Goal: Task Accomplishment & Management: Manage account settings

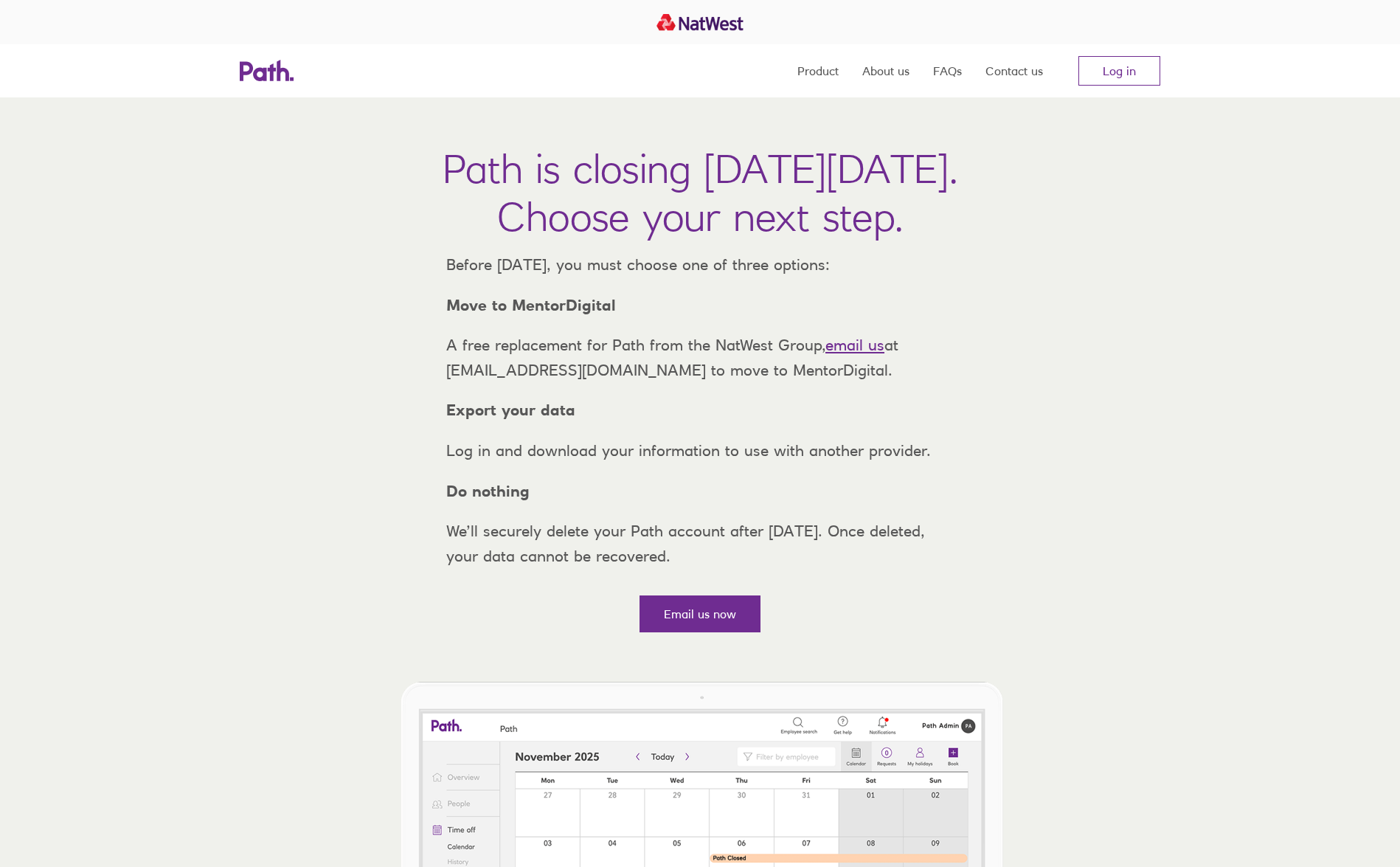
click at [1115, 78] on link "Log in" at bounding box center [1119, 71] width 82 height 30
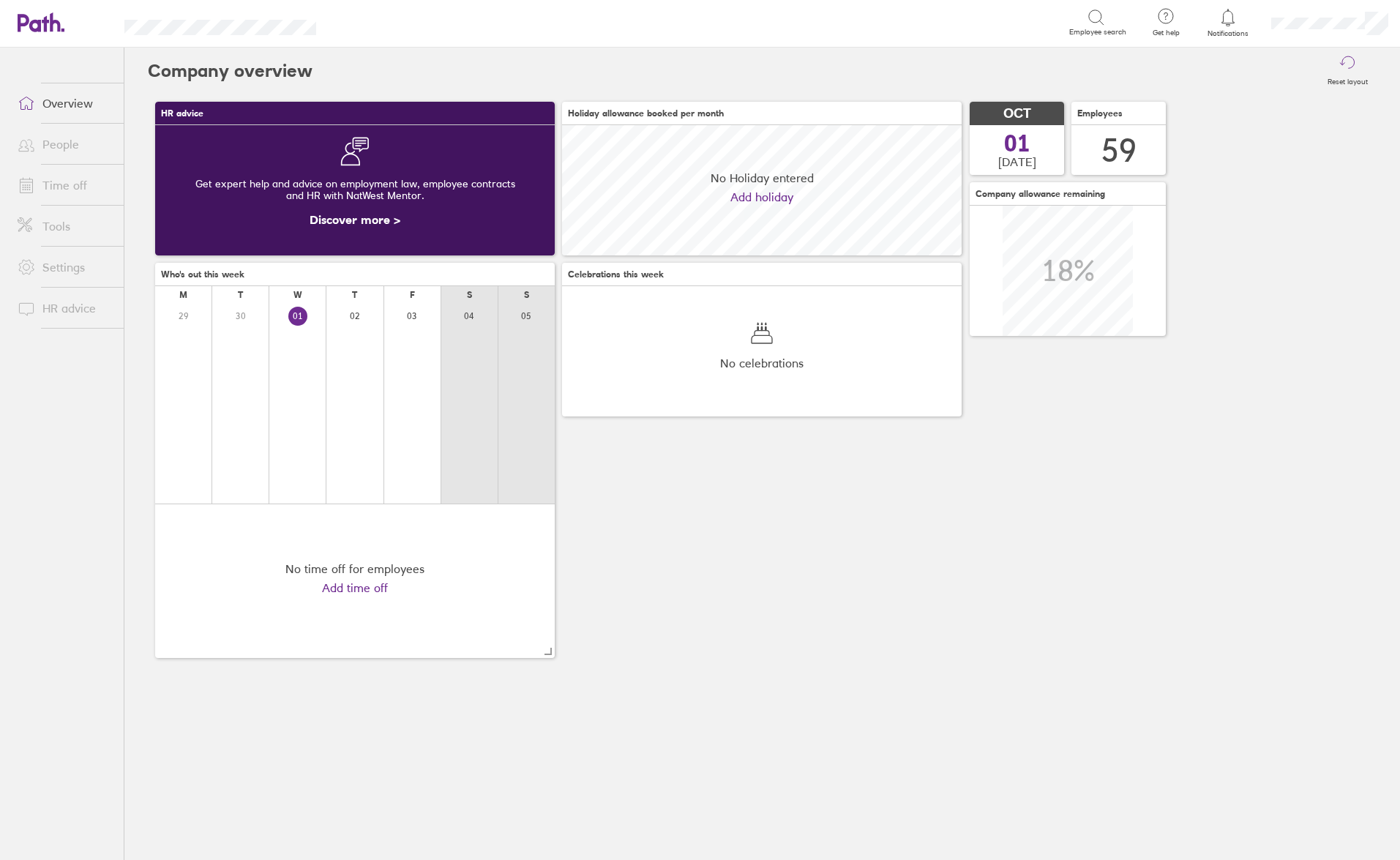
scroll to position [130, 400]
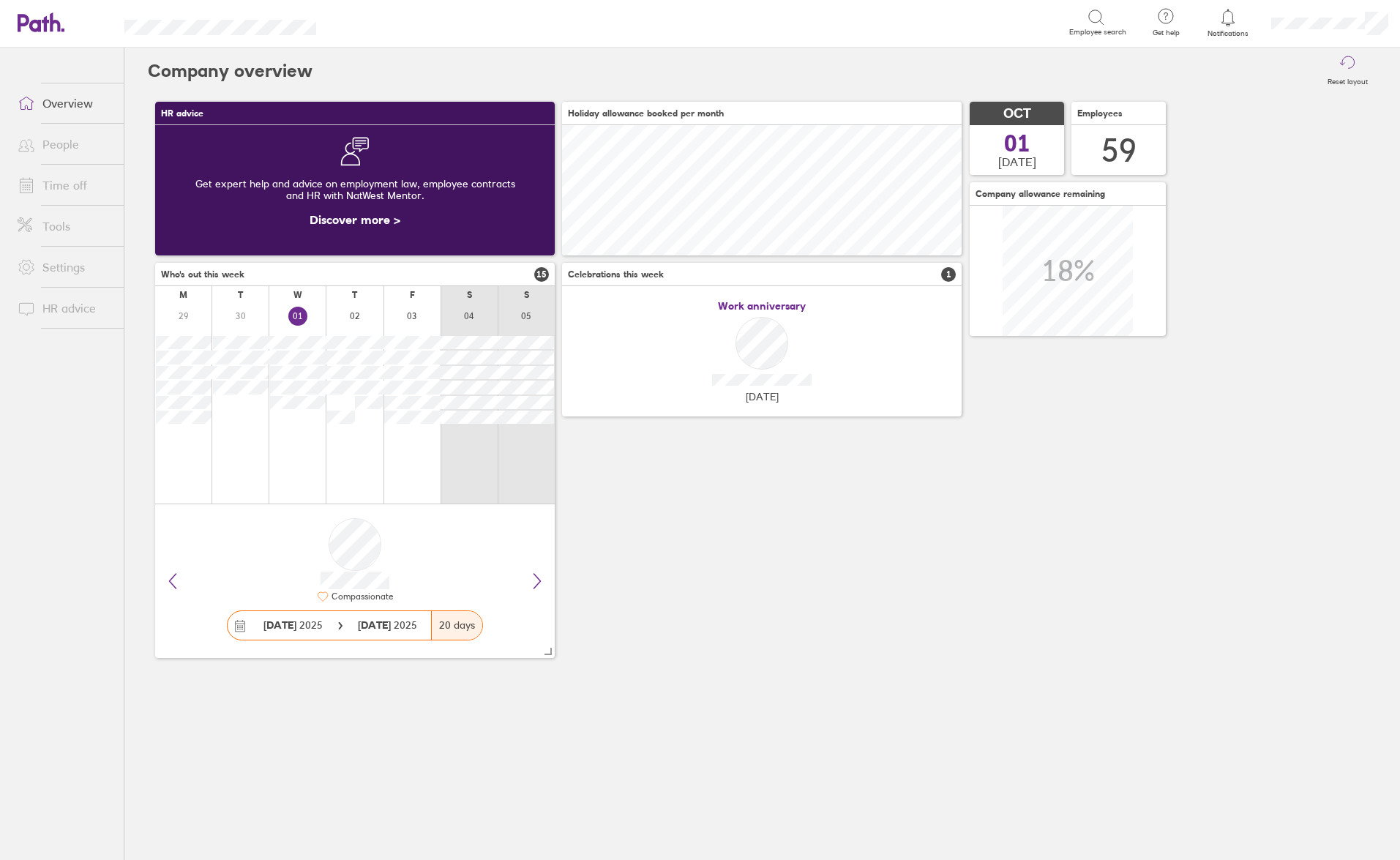
click at [45, 146] on link "People" at bounding box center [64, 144] width 117 height 29
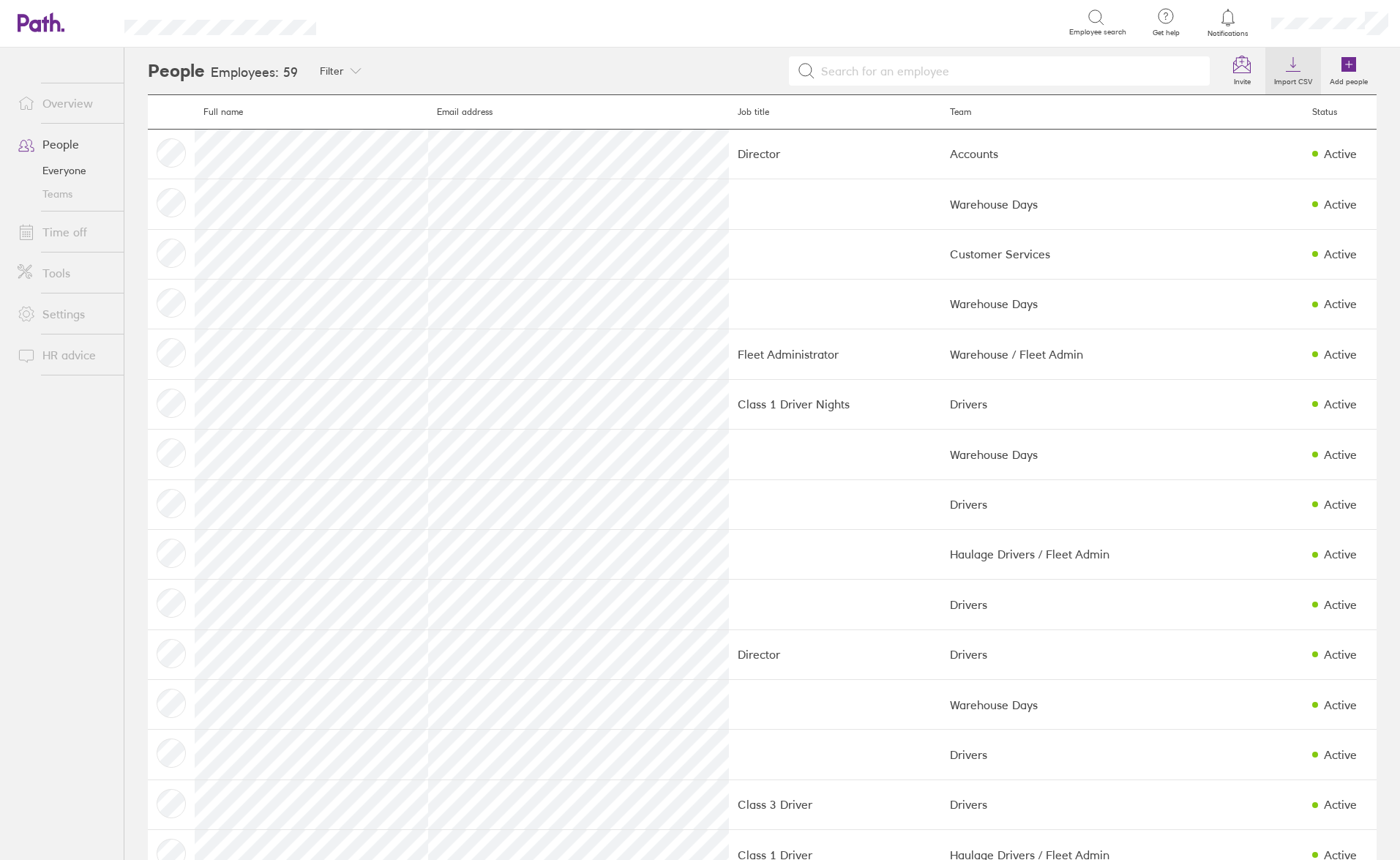
click at [1284, 72] on icon at bounding box center [1293, 64] width 17 height 17
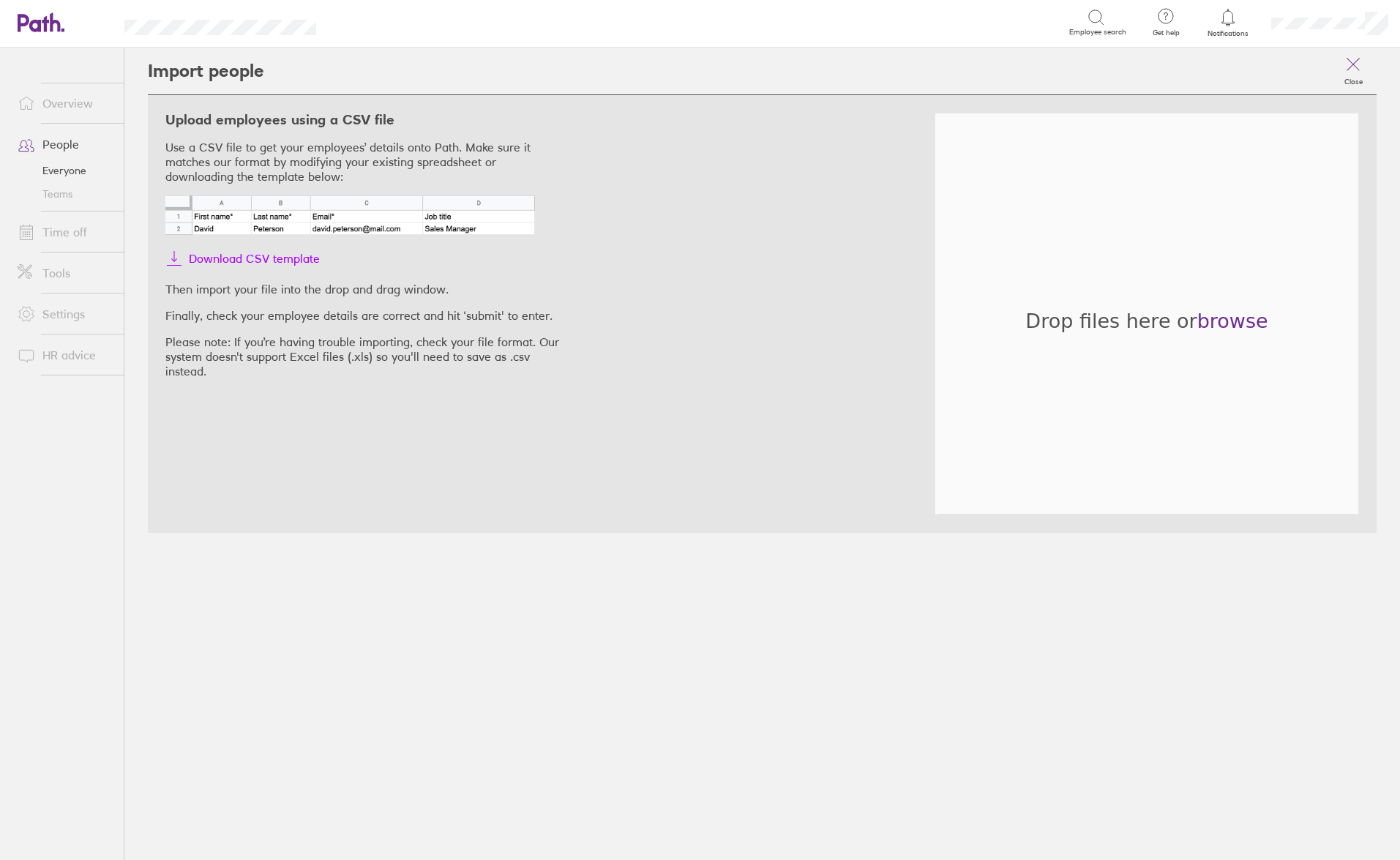
click at [225, 259] on span "Download CSV template" at bounding box center [254, 259] width 131 height 24
click at [67, 143] on link "People" at bounding box center [64, 144] width 117 height 29
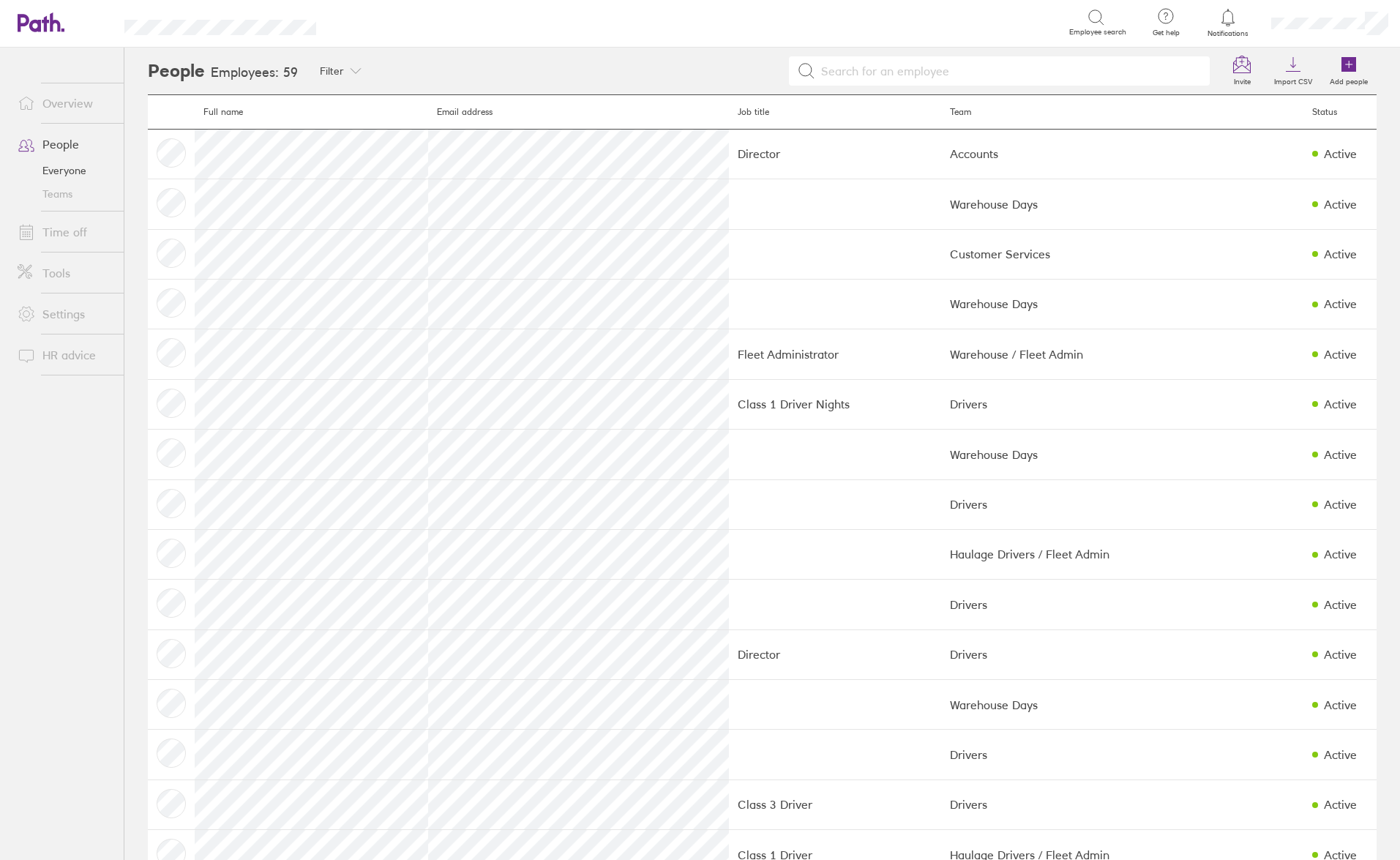
click at [44, 193] on link "Teams" at bounding box center [64, 194] width 117 height 24
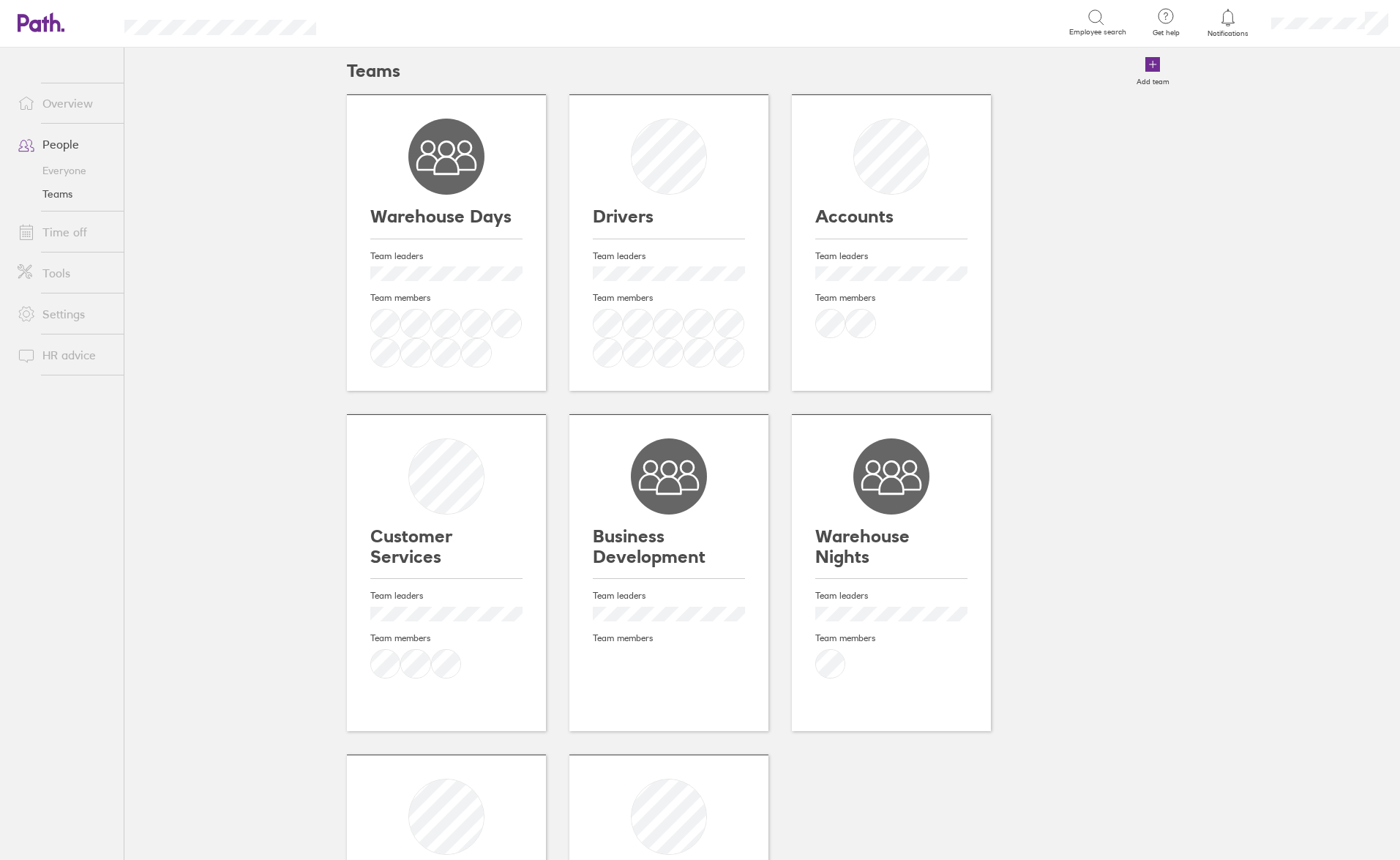
click at [73, 149] on link "People" at bounding box center [64, 144] width 117 height 29
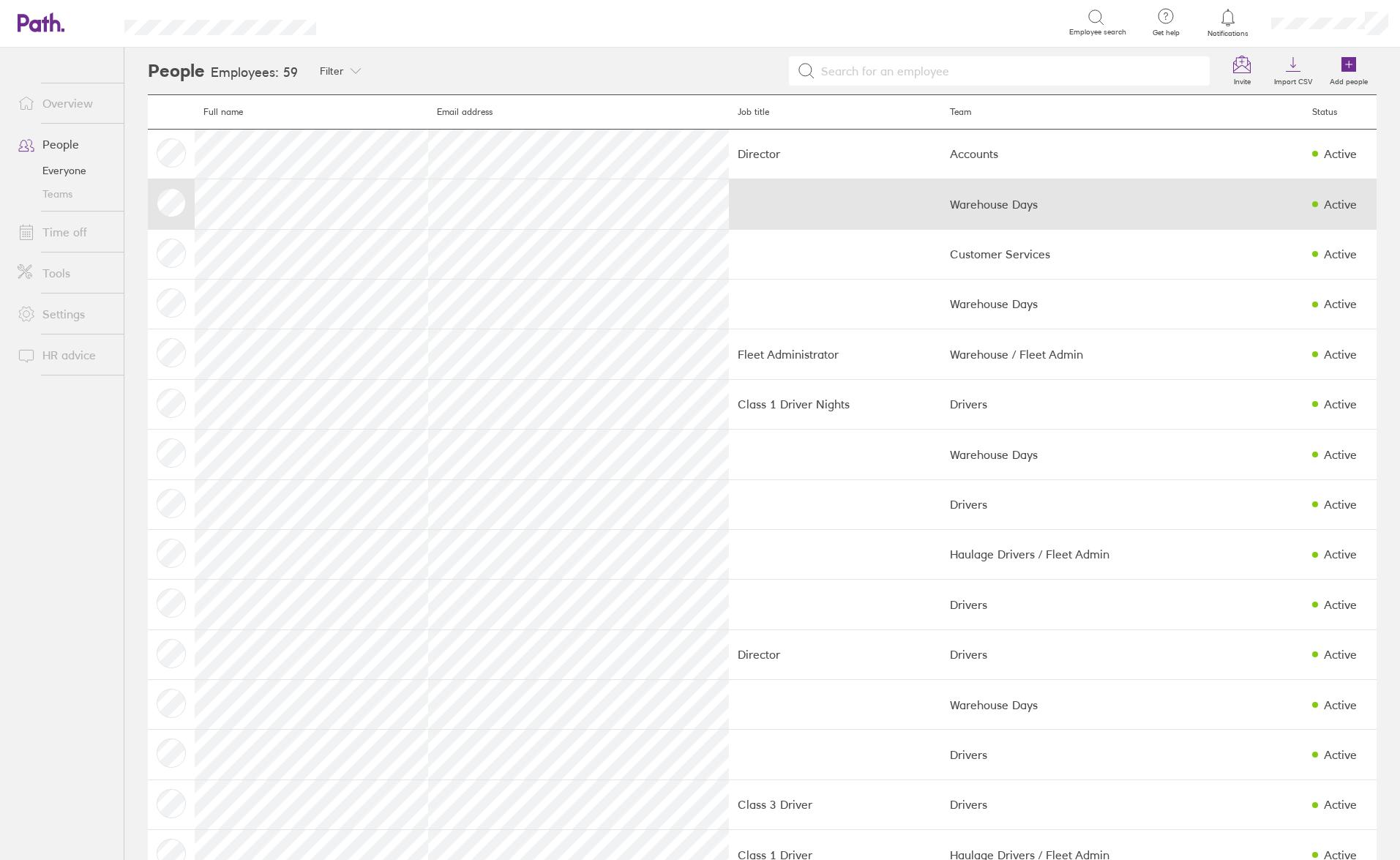
click at [843, 187] on td at bounding box center [834, 204] width 212 height 50
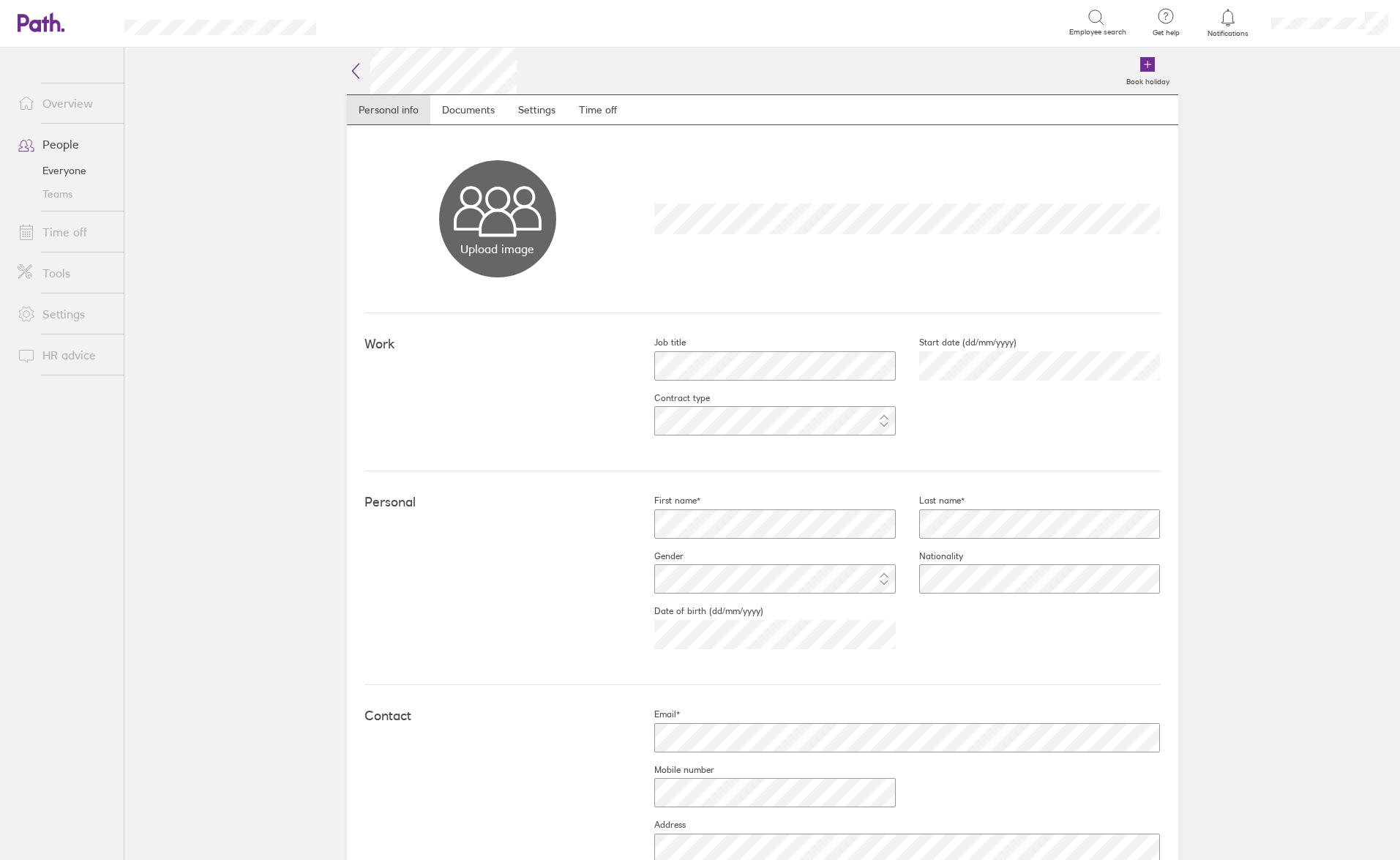
drag, startPoint x: 741, startPoint y: 252, endPoint x: 701, endPoint y: 236, distance: 43.1
click at [739, 252] on div "Upload image Choose files" at bounding box center [762, 218] width 796 height 188
click at [594, 724] on div "Contact Email* Mobile number Address Town/city Postcode Country" at bounding box center [762, 847] width 796 height 325
click at [538, 121] on link "Settings" at bounding box center [536, 110] width 61 height 29
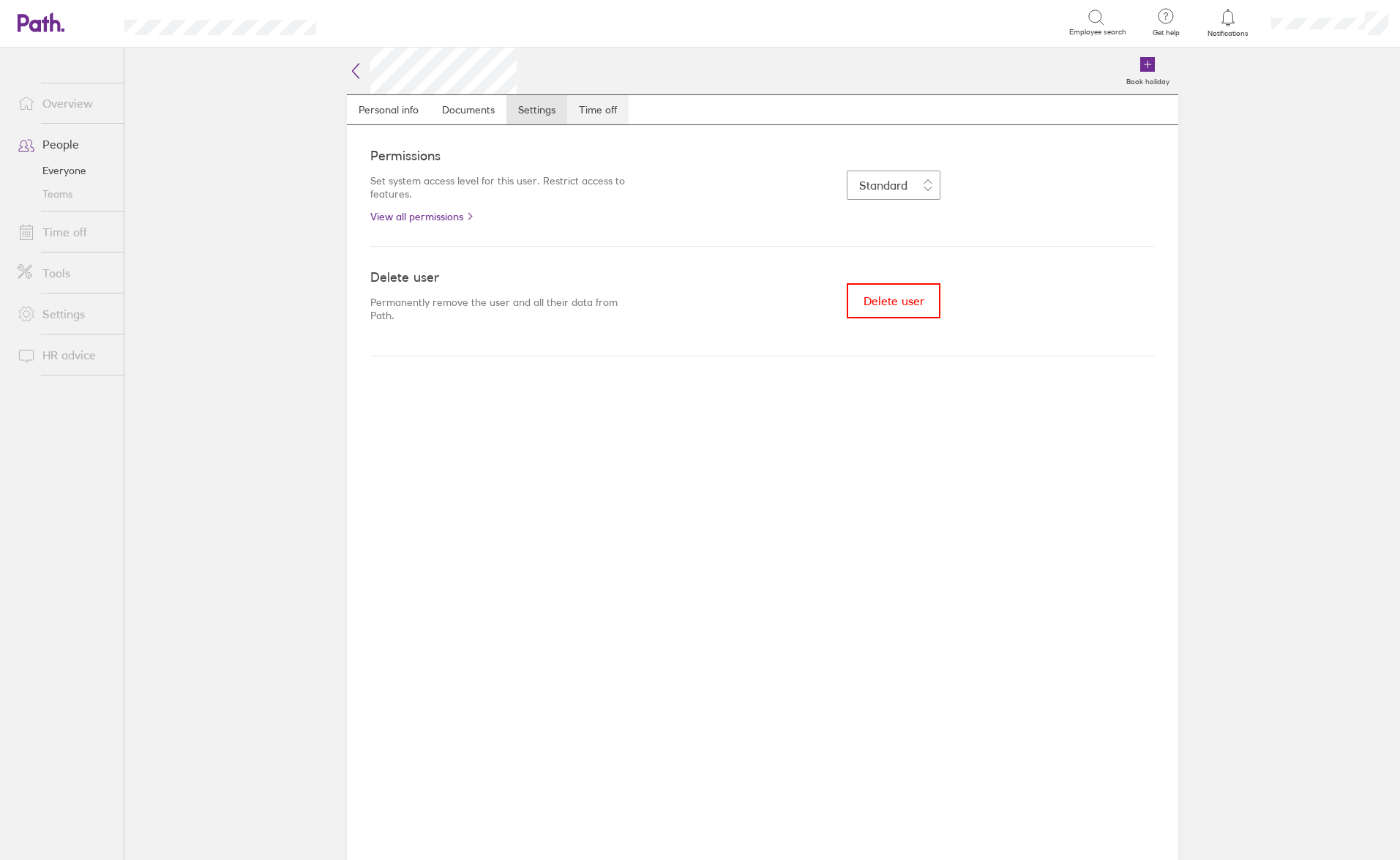
click at [591, 119] on link "Time off" at bounding box center [598, 110] width 61 height 29
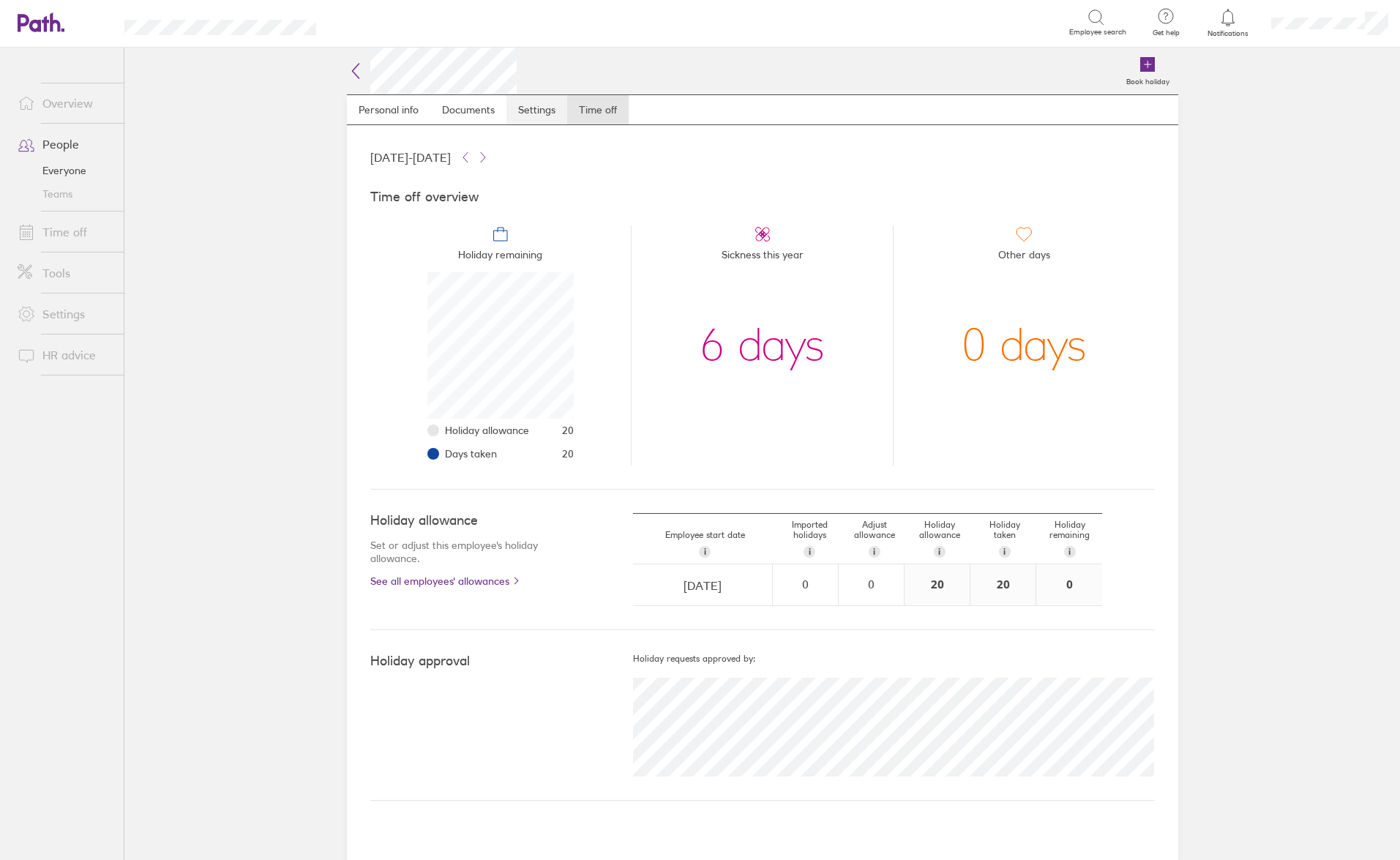
scroll to position [147, 147]
click at [356, 67] on icon at bounding box center [355, 71] width 6 height 15
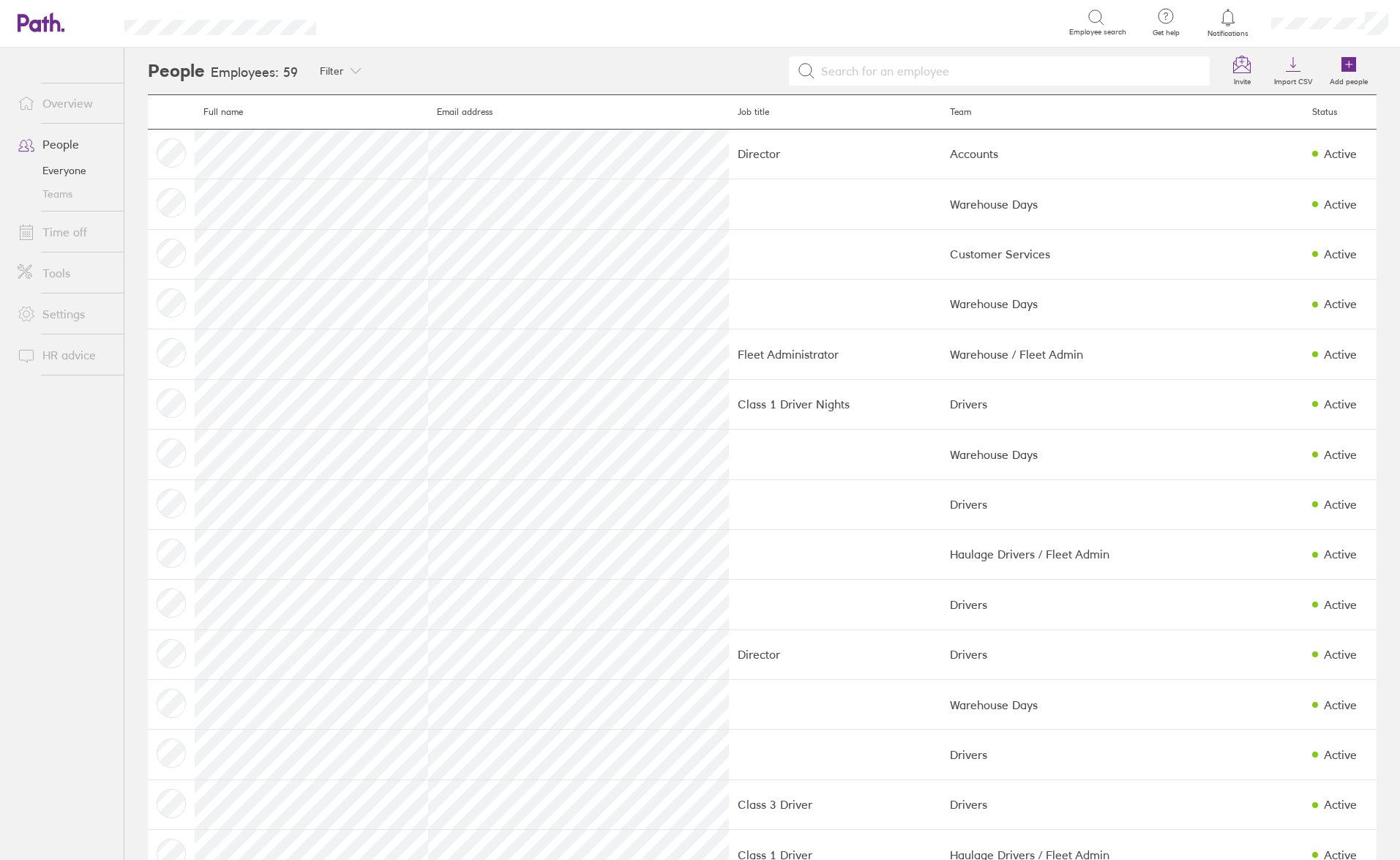
click at [61, 236] on link "Time off" at bounding box center [64, 232] width 117 height 29
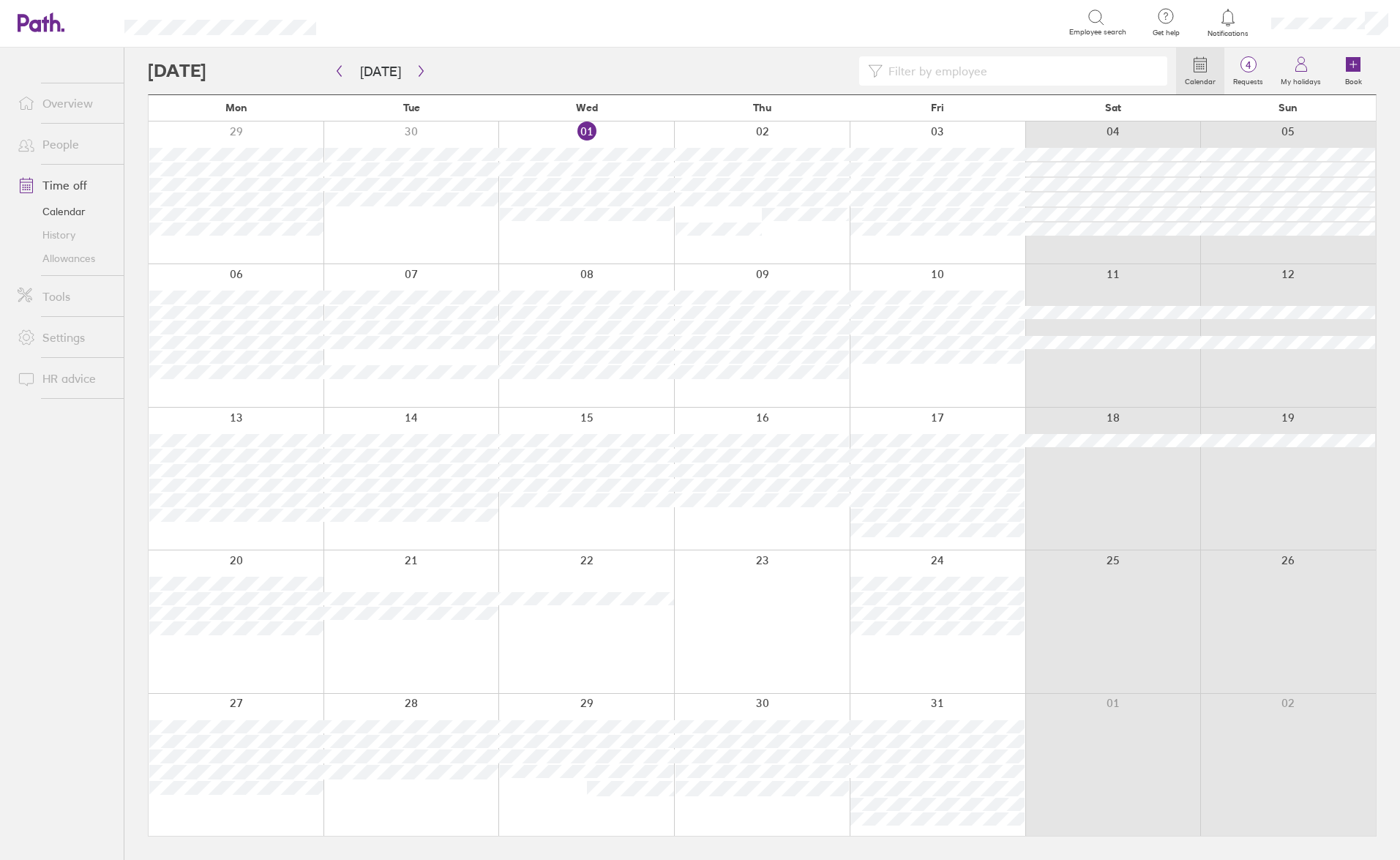
click at [67, 259] on link "Allowances" at bounding box center [64, 259] width 117 height 24
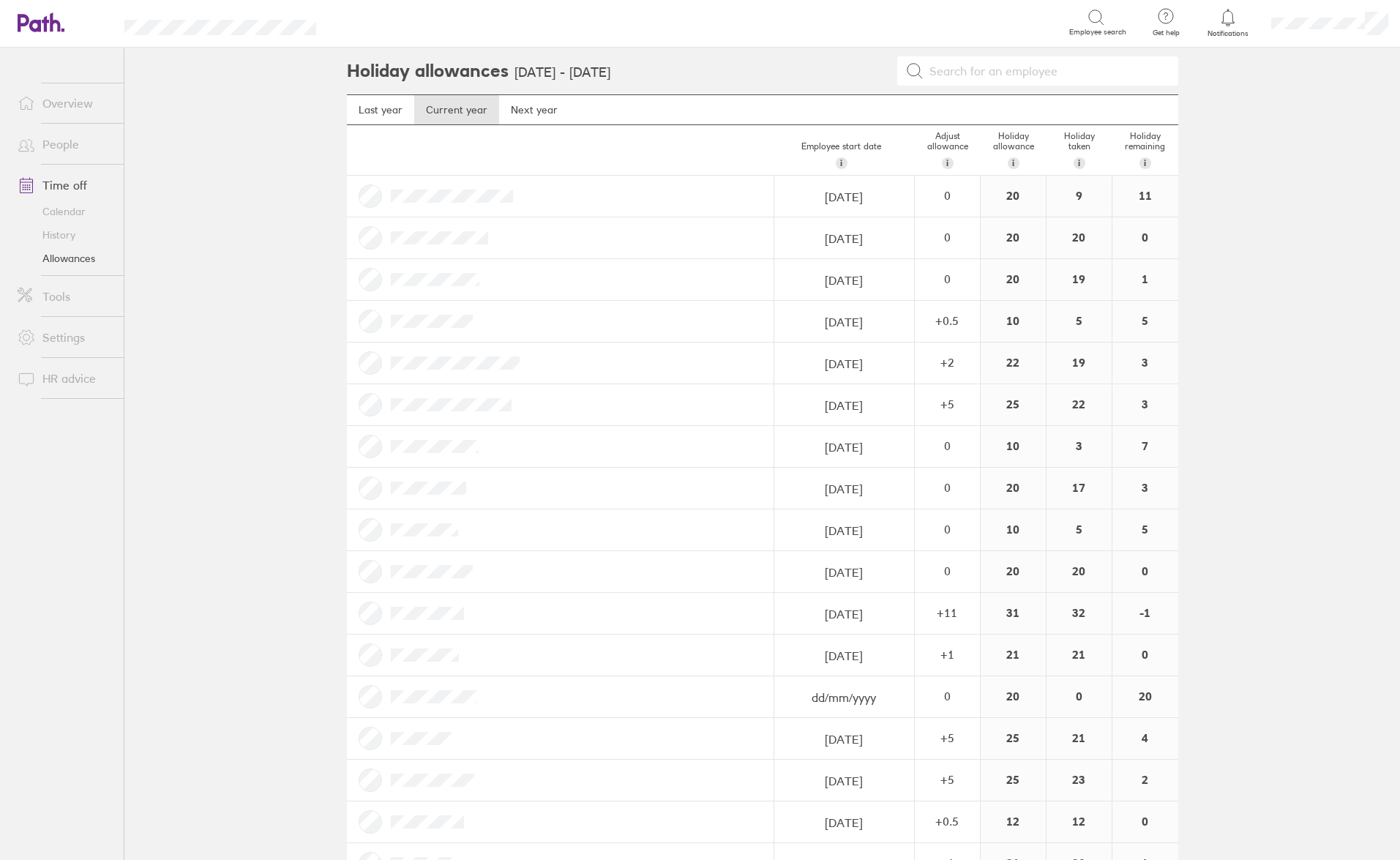
click at [62, 305] on link "Tools" at bounding box center [64, 296] width 117 height 29
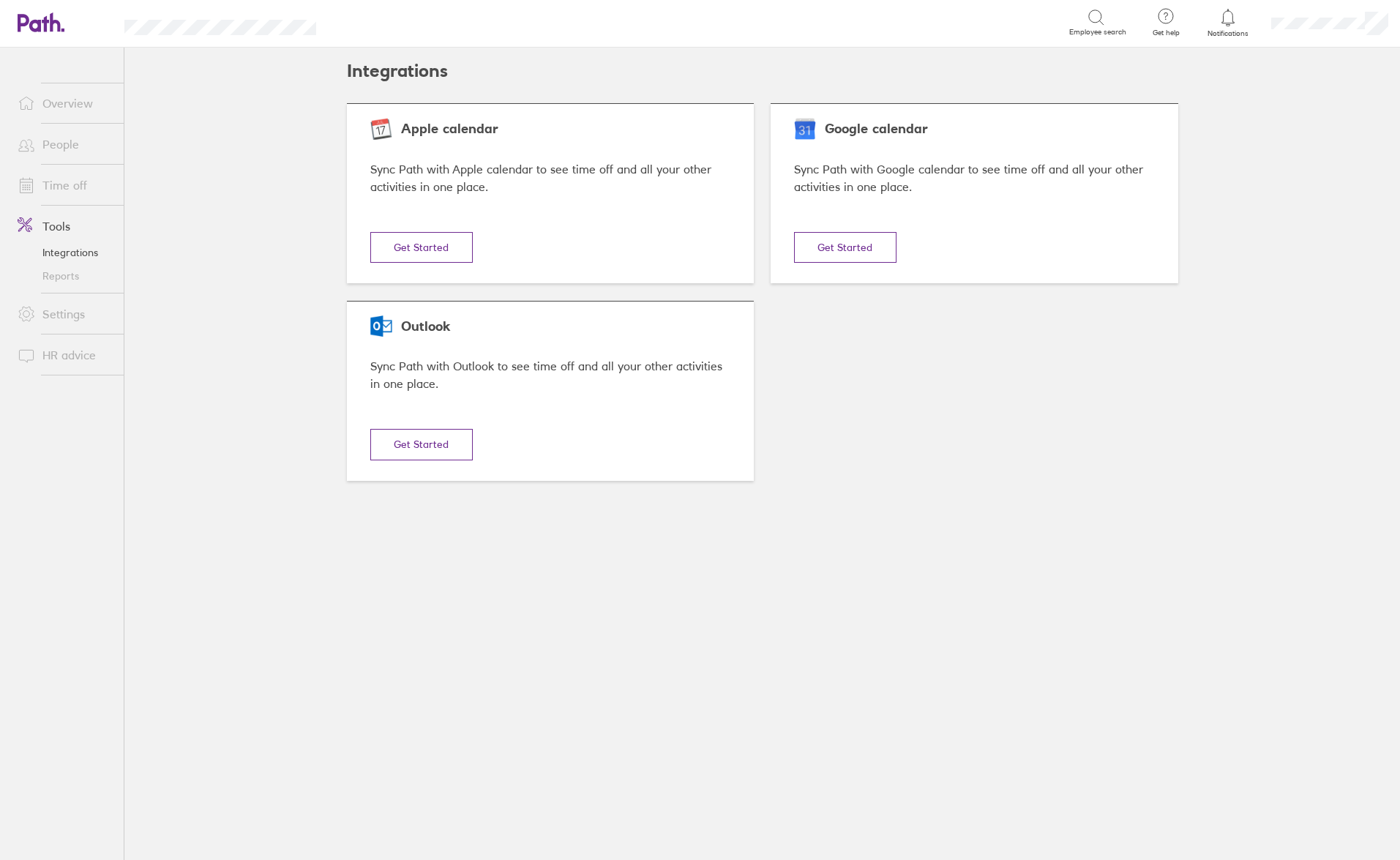
click at [73, 314] on link "Settings" at bounding box center [64, 314] width 117 height 29
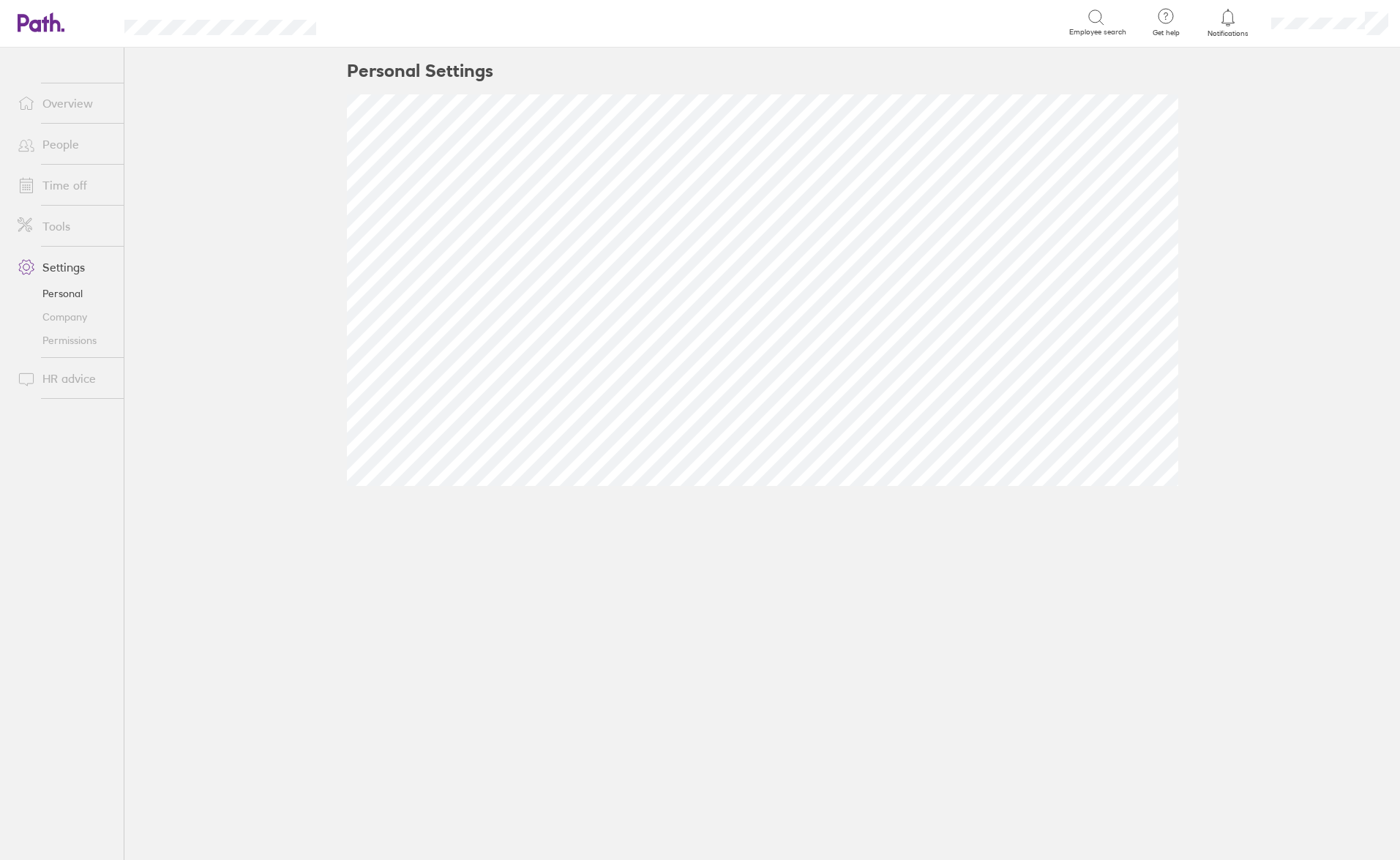
click at [71, 102] on link "Overview" at bounding box center [64, 104] width 117 height 29
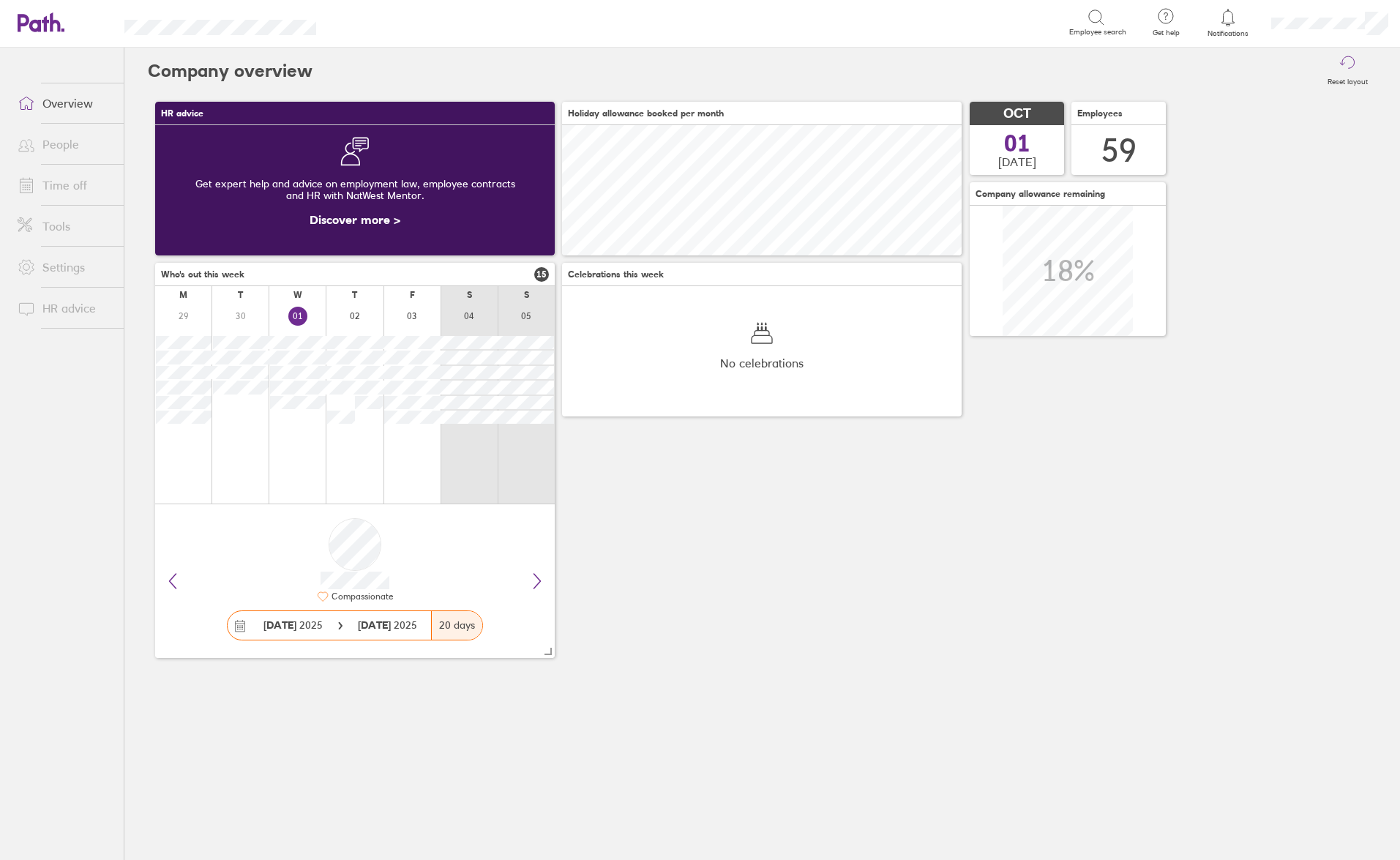
scroll to position [130, 400]
click at [52, 149] on link "People" at bounding box center [64, 144] width 117 height 29
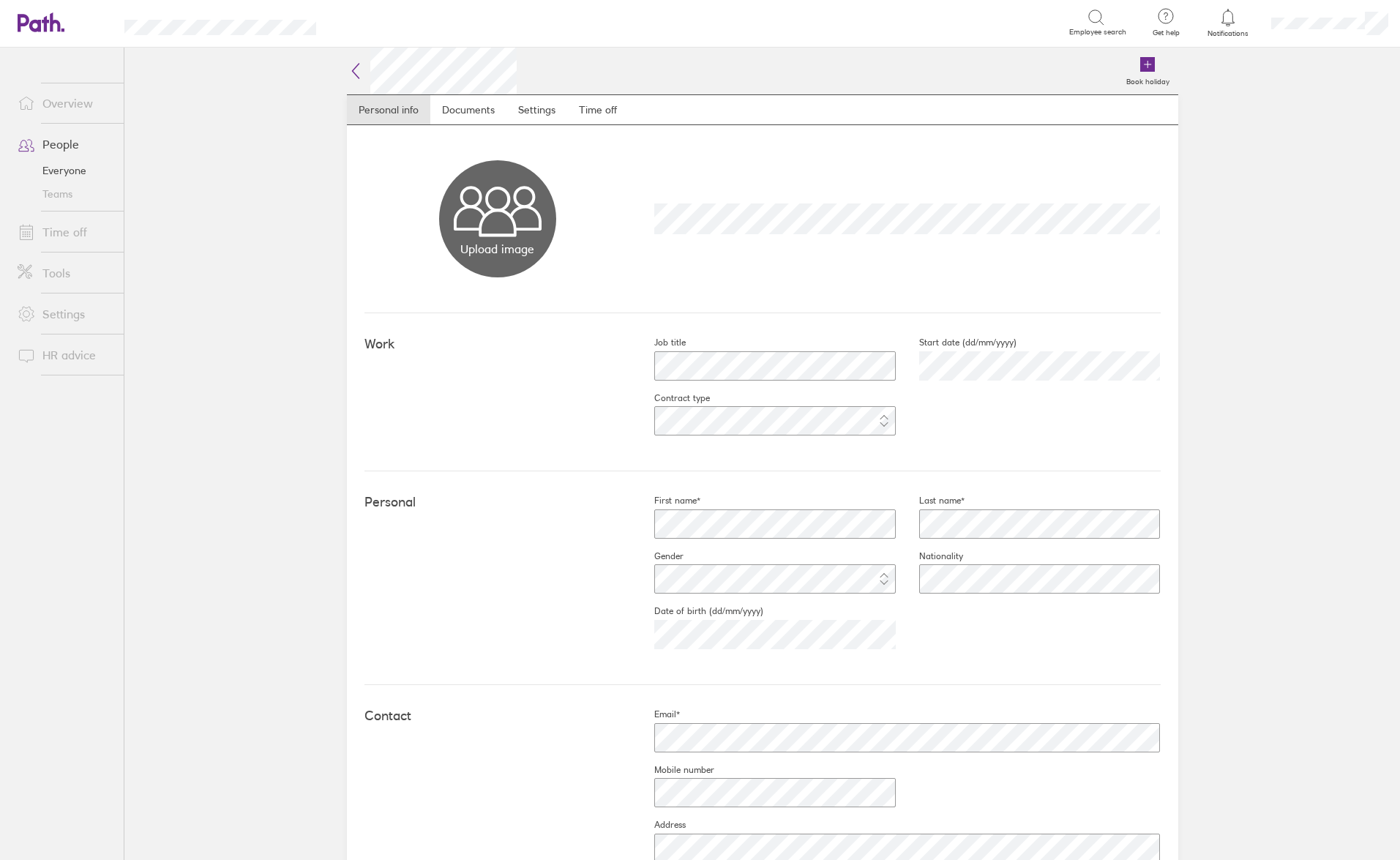
click at [72, 240] on link "Time off" at bounding box center [64, 232] width 117 height 29
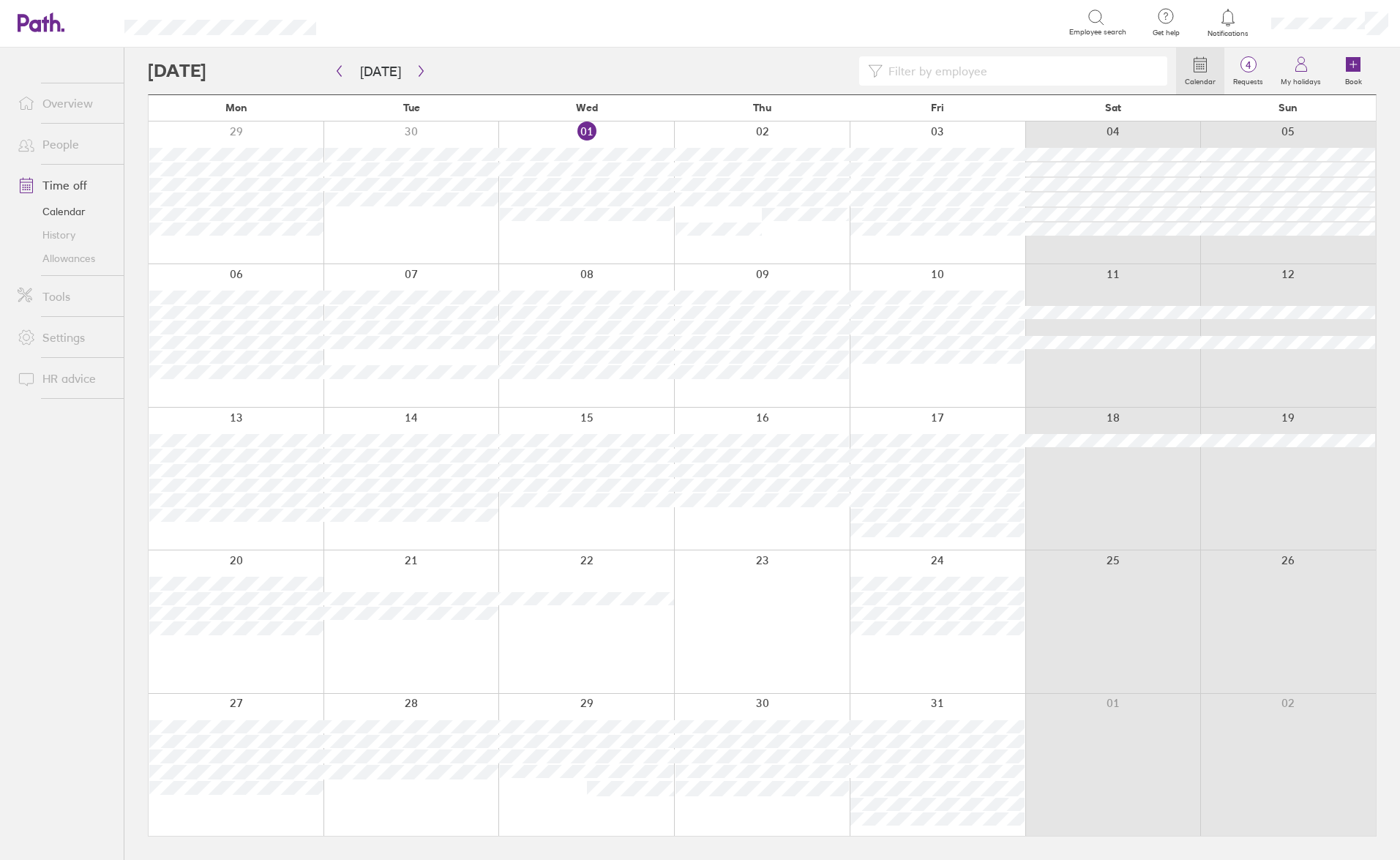
click at [66, 261] on link "Allowances" at bounding box center [64, 259] width 117 height 24
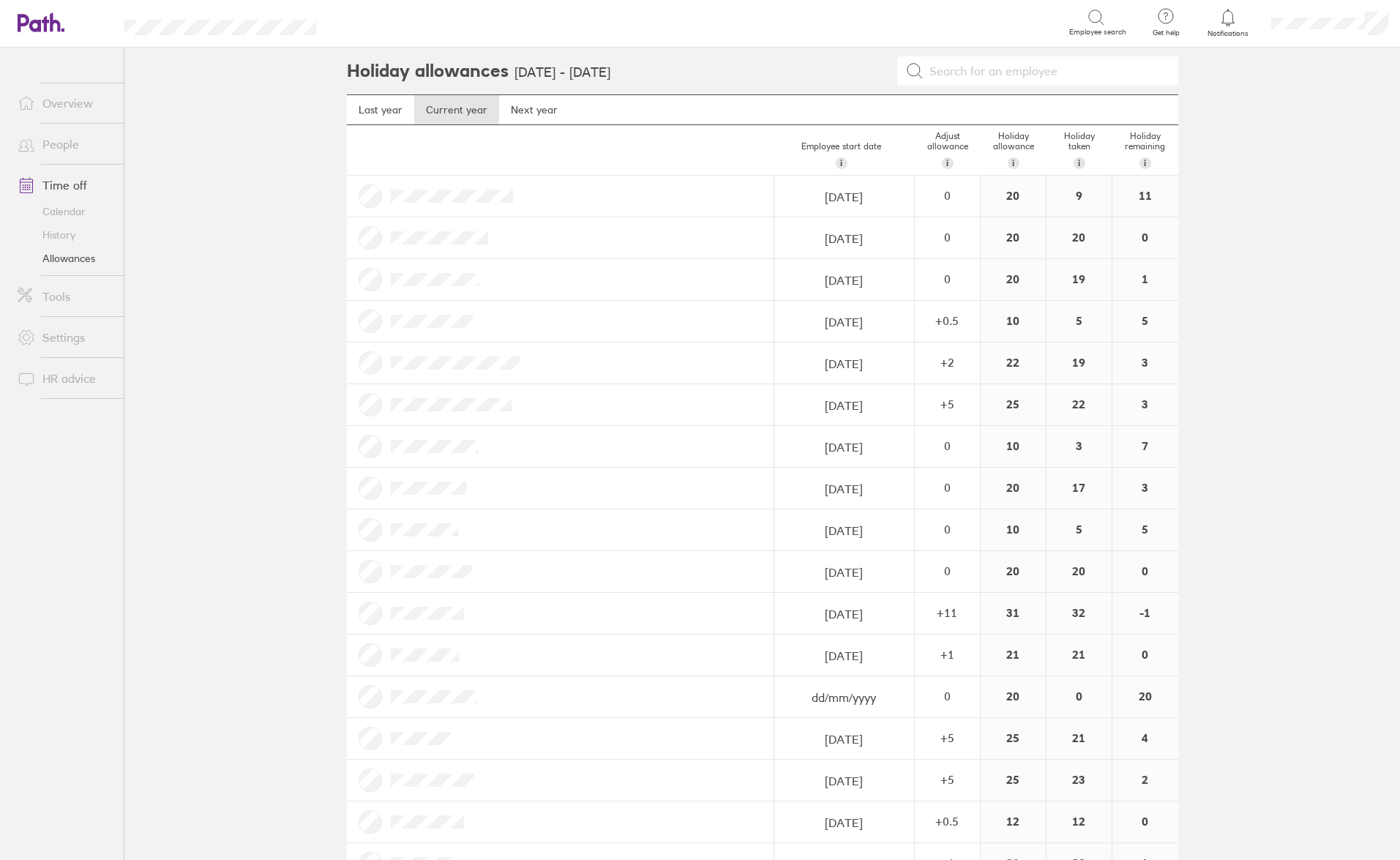
click at [82, 107] on link "Overview" at bounding box center [64, 104] width 117 height 29
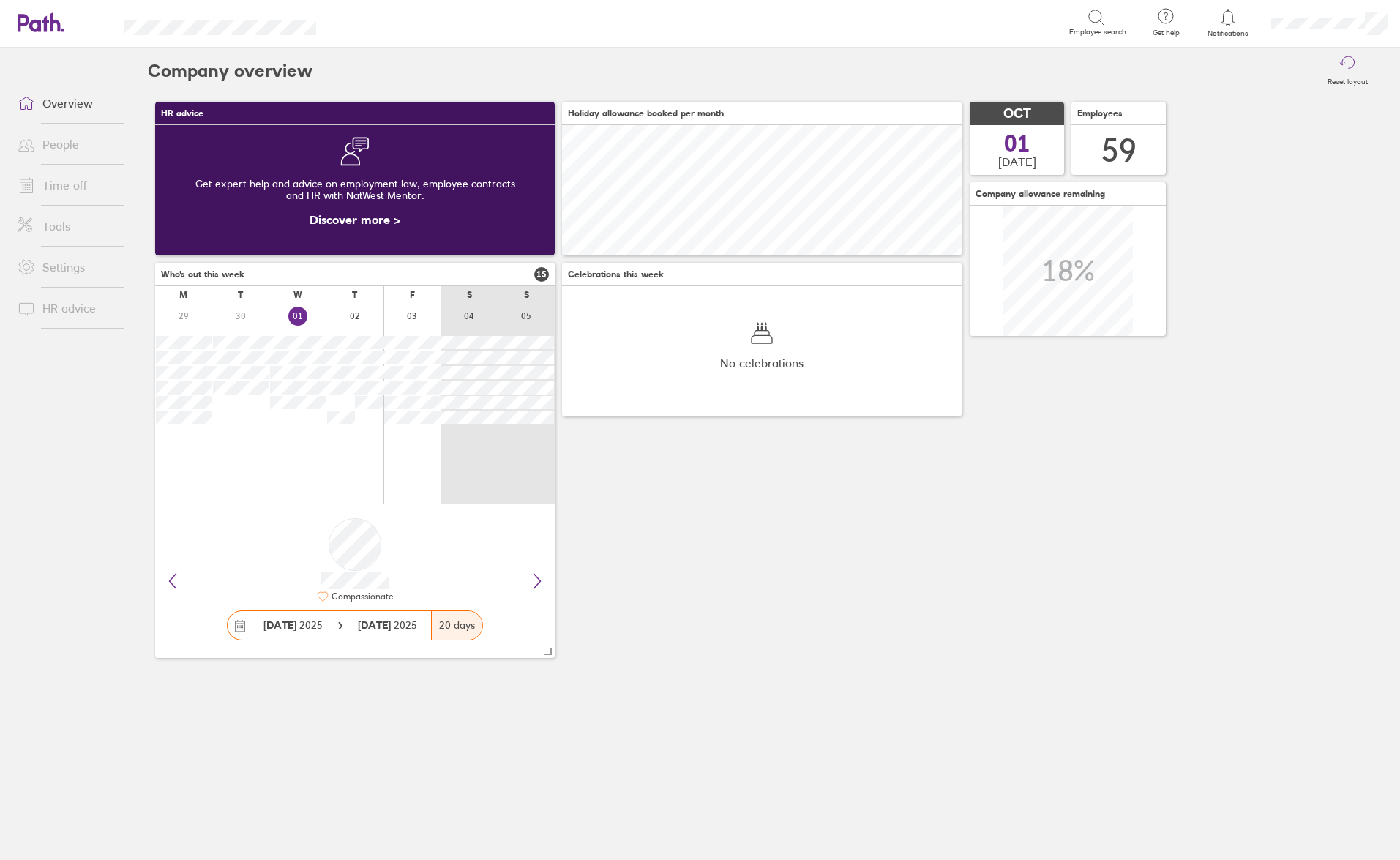
scroll to position [130, 400]
click at [136, 201] on div "Company overview Reset layout HR advice Get expert help and advice on employmen…" at bounding box center [762, 454] width 1275 height 812
drag, startPoint x: 149, startPoint y: 72, endPoint x: 318, endPoint y: 80, distance: 169.2
click at [318, 80] on header "Company overview Reset layout" at bounding box center [762, 71] width 1229 height 47
click at [319, 80] on div "Reset layout" at bounding box center [844, 71] width 1064 height 47
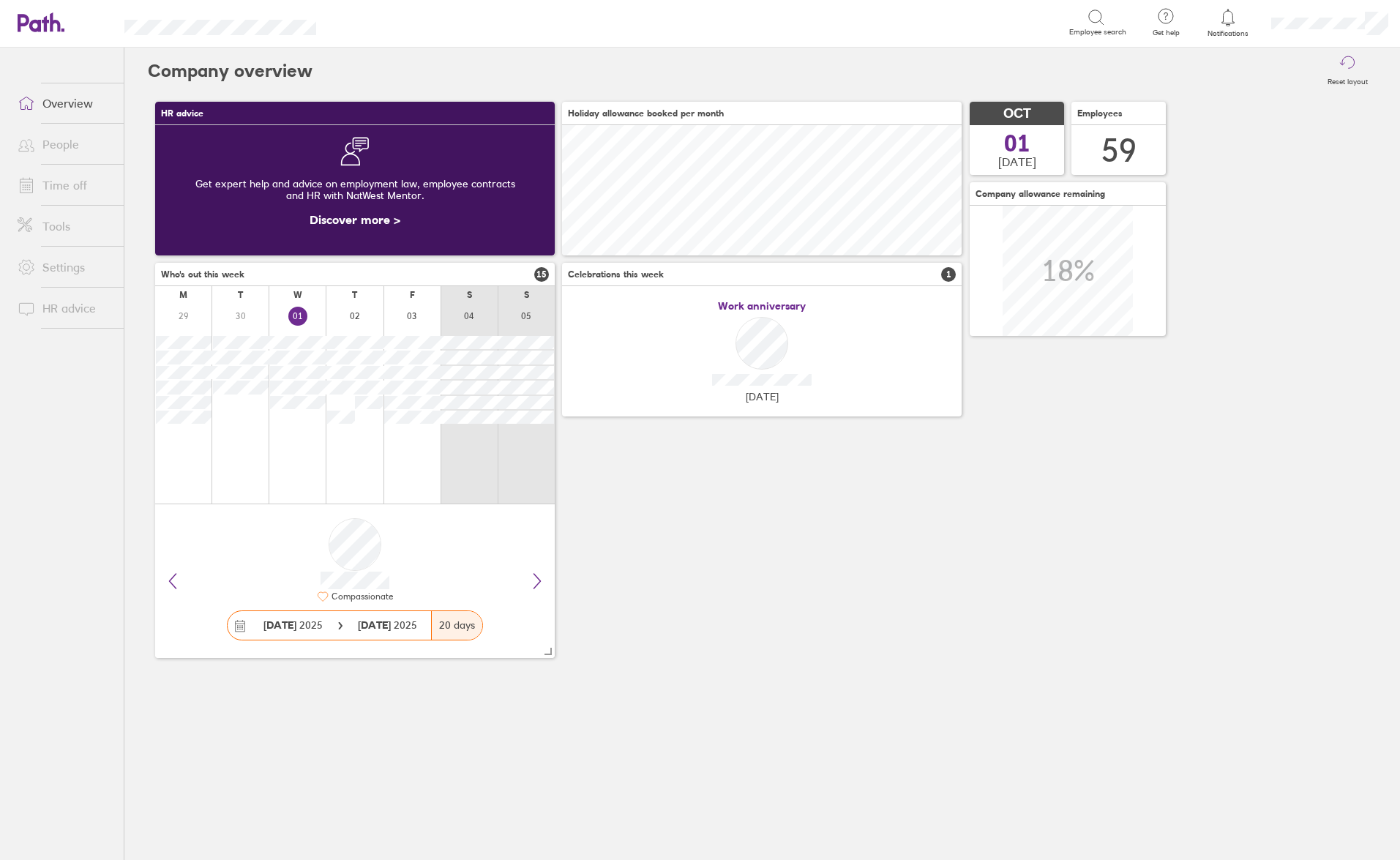
click at [1280, 513] on div "HR advice Get expert help and advice on employment law, employee contracts and …" at bounding box center [762, 380] width 1229 height 571
click at [1285, 520] on div "HR advice Get expert help and advice on employment law, employee contracts and …" at bounding box center [762, 380] width 1229 height 571
click at [1287, 516] on div "HR advice Get expert help and advice on employment law, employee contracts and …" at bounding box center [762, 380] width 1229 height 571
drag, startPoint x: 1287, startPoint y: 516, endPoint x: 1282, endPoint y: 509, distance: 8.6
click at [1283, 512] on div "HR advice Get expert help and advice on employment law, employee contracts and …" at bounding box center [762, 380] width 1229 height 571
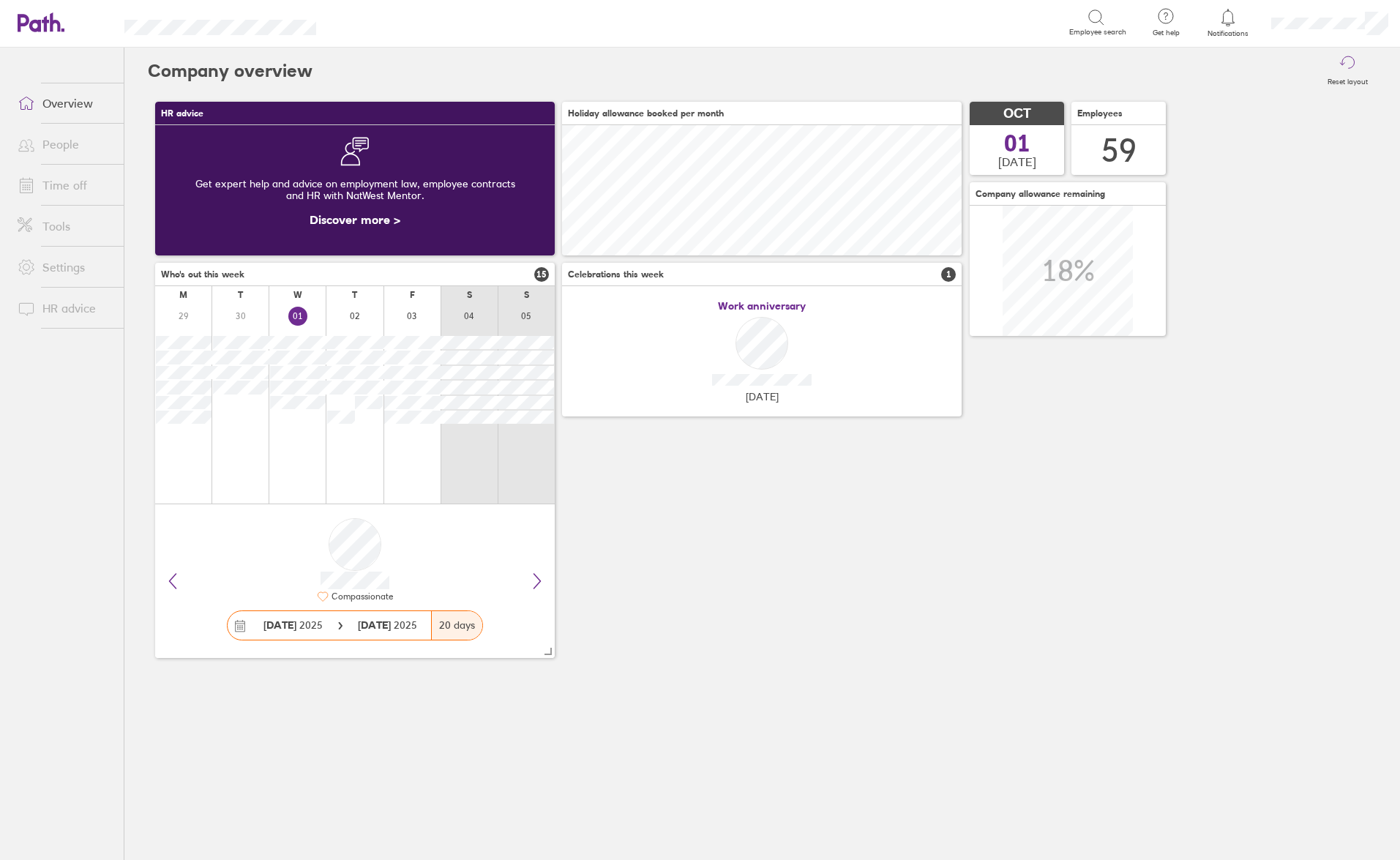
click at [1226, 381] on div "HR advice Get expert help and advice on employment law, employee contracts and …" at bounding box center [762, 380] width 1229 height 571
click at [72, 191] on link "Time off" at bounding box center [64, 185] width 117 height 29
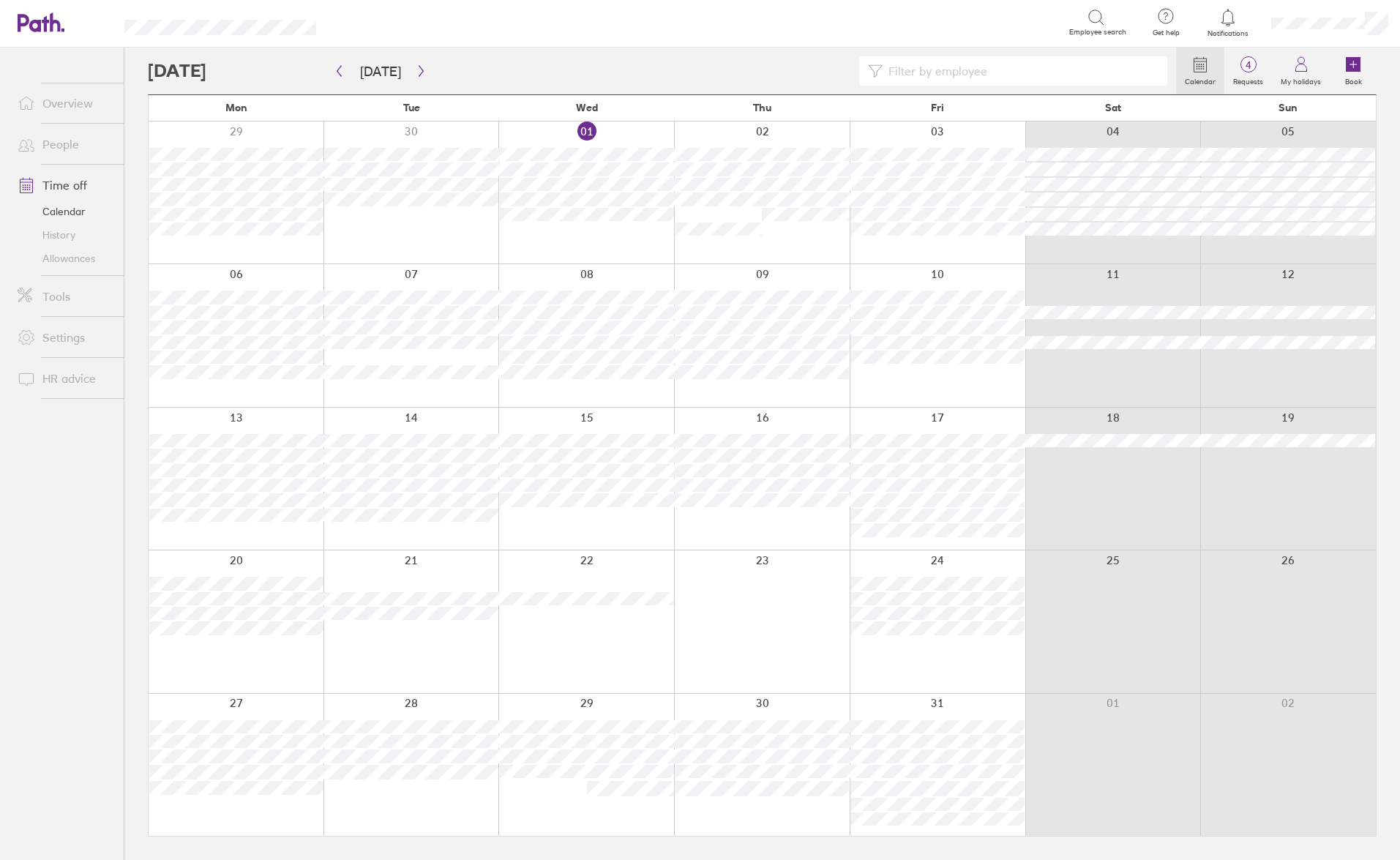
click at [72, 258] on link "Allowances" at bounding box center [64, 259] width 117 height 24
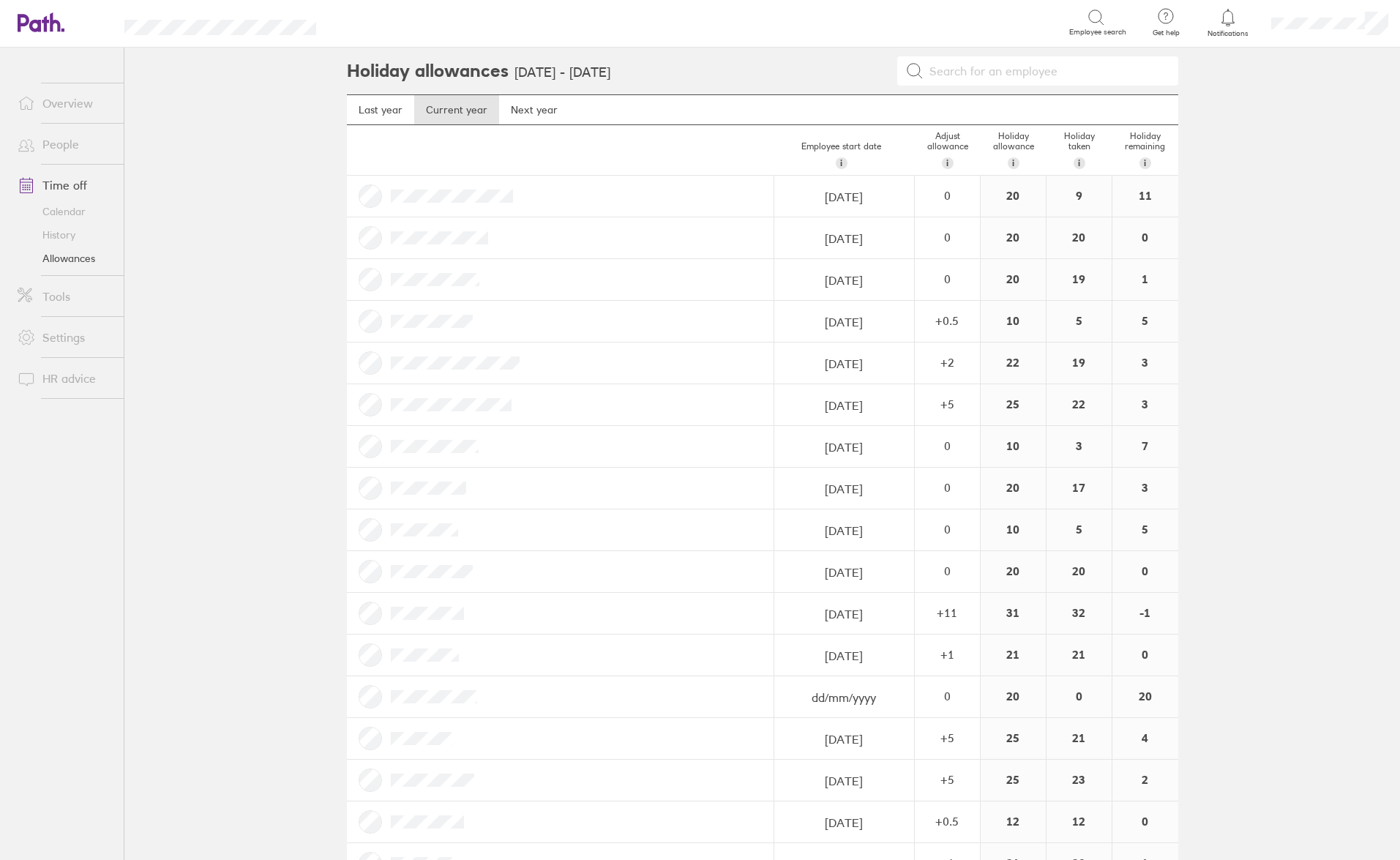
click at [71, 189] on link "Time off" at bounding box center [64, 185] width 117 height 29
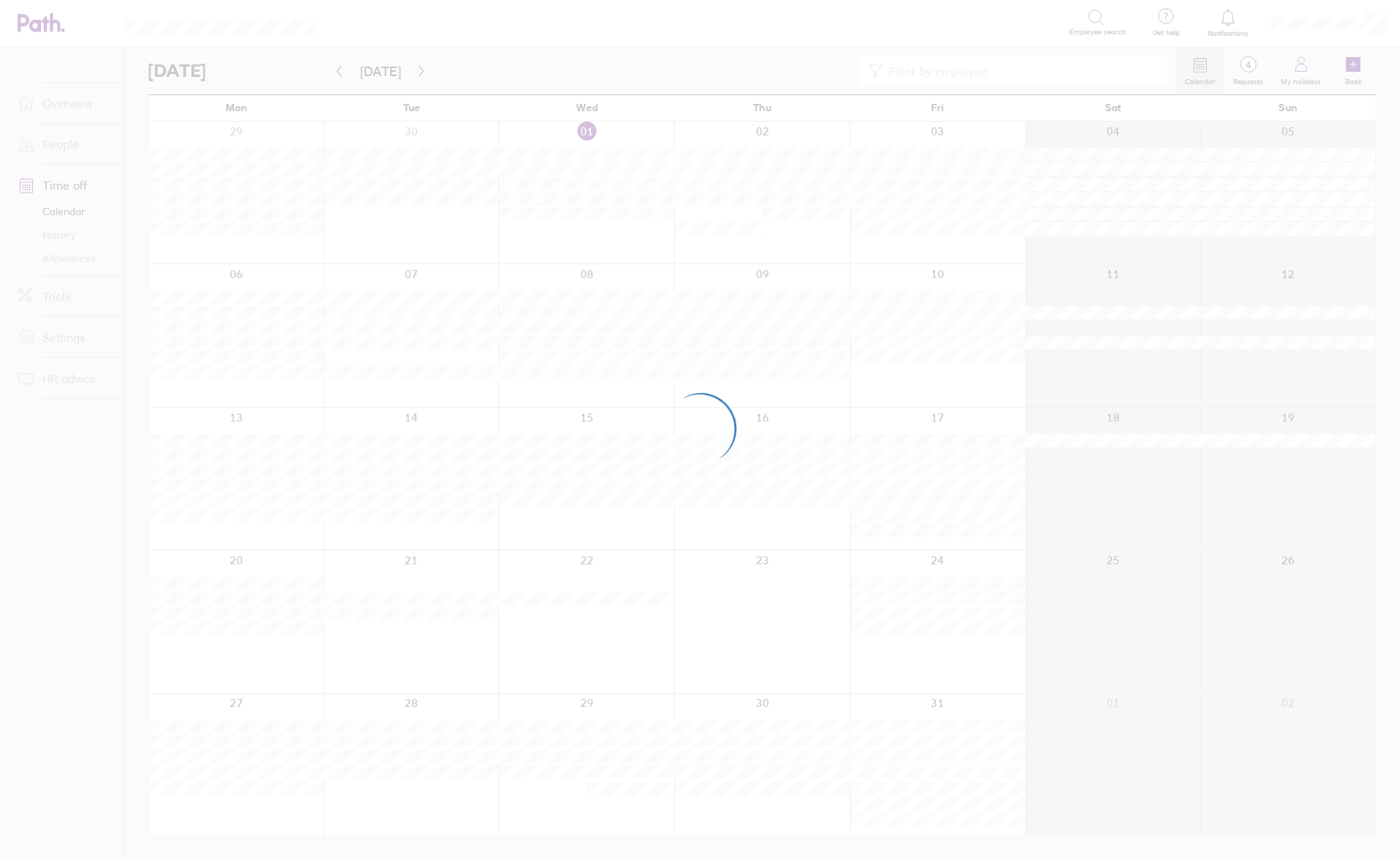
click at [1037, 71] on div at bounding box center [700, 430] width 1400 height 860
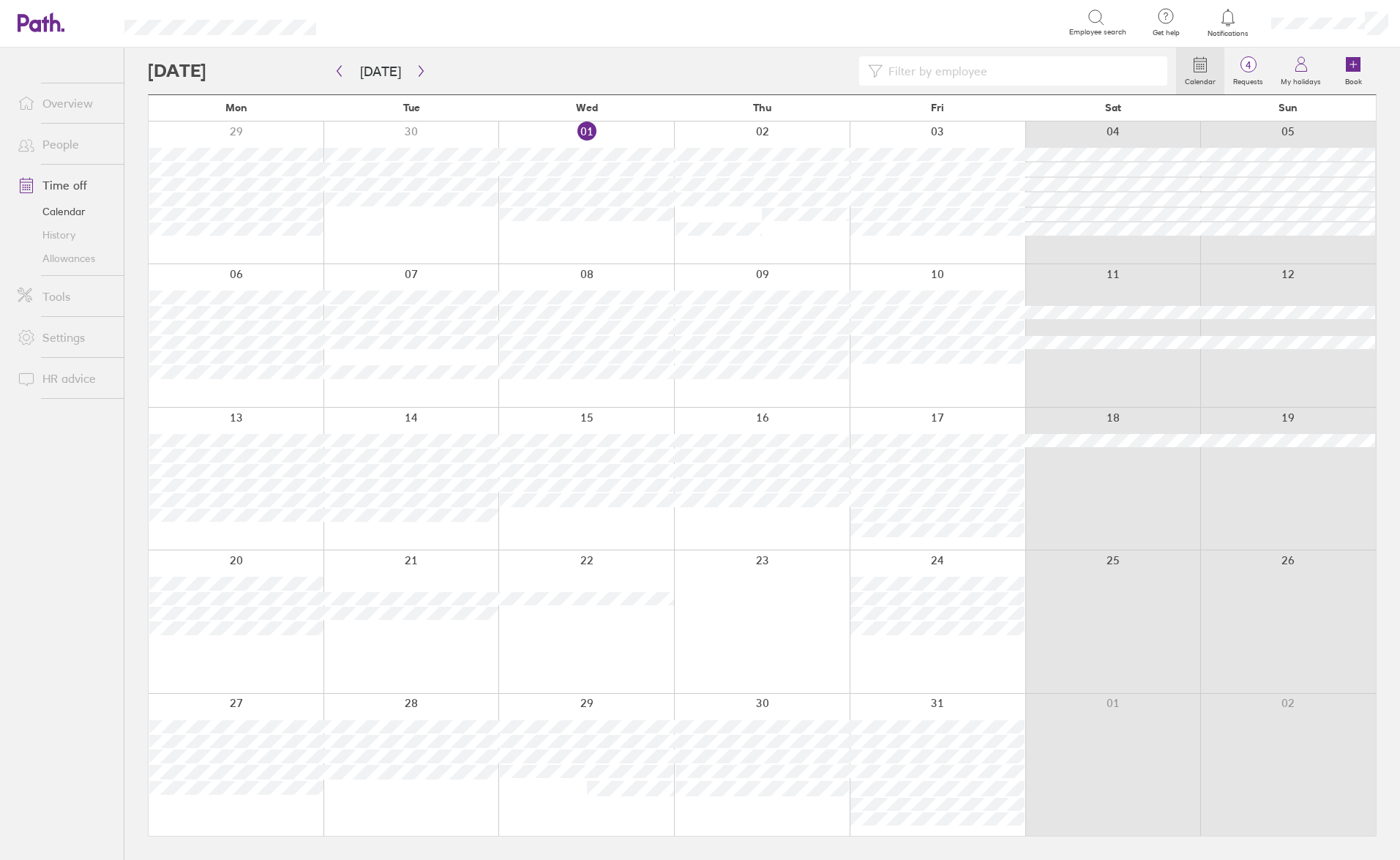
click at [1031, 64] on input at bounding box center [1020, 71] width 277 height 28
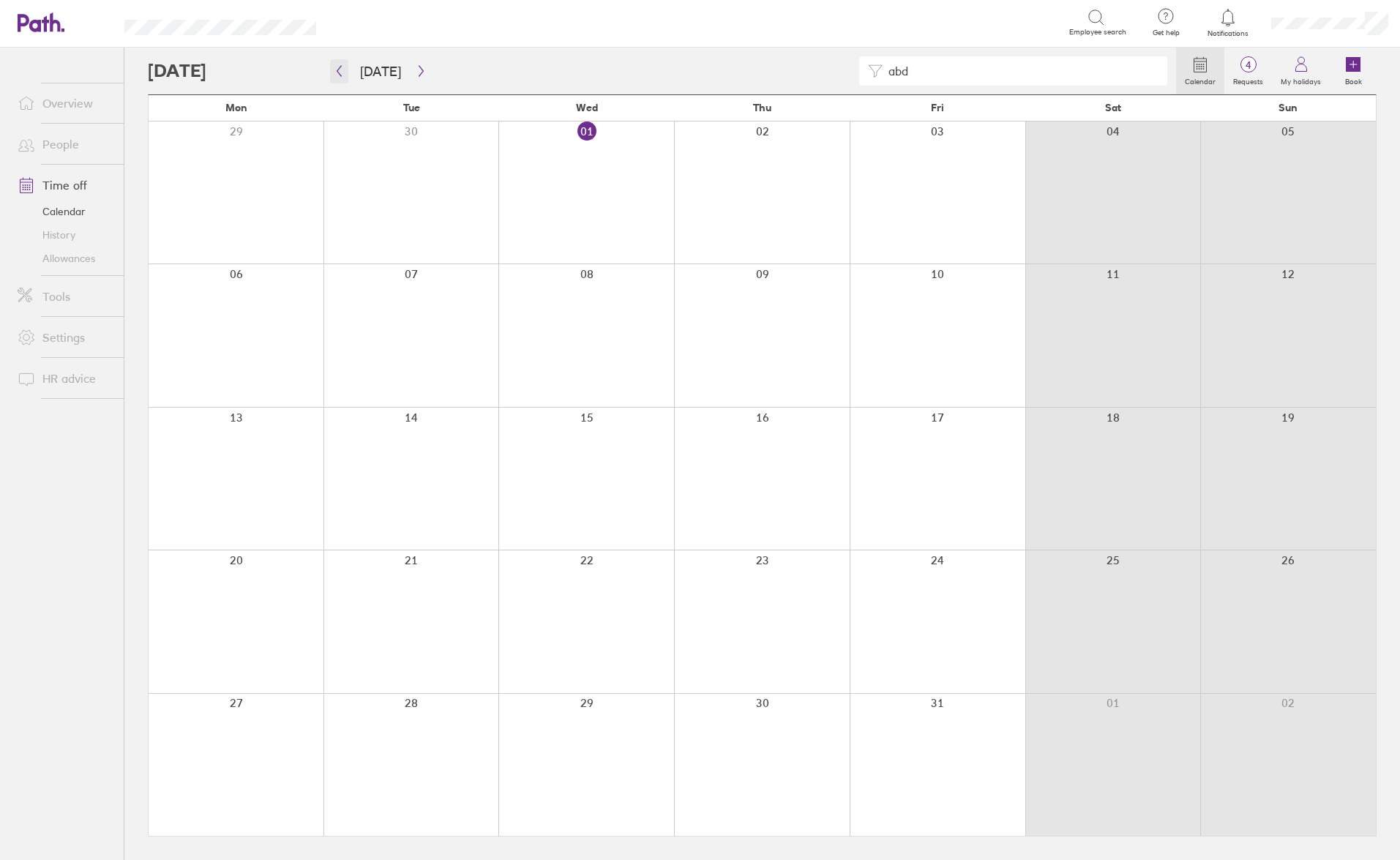
type input "abd"
click at [347, 74] on button "button" at bounding box center [339, 72] width 18 height 24
click at [346, 71] on button "button" at bounding box center [339, 72] width 18 height 24
